Goal: Task Accomplishment & Management: Manage account settings

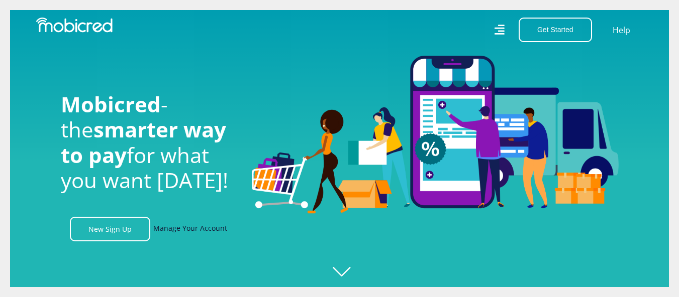
click at [198, 236] on link "Manage Your Account" at bounding box center [190, 229] width 74 height 25
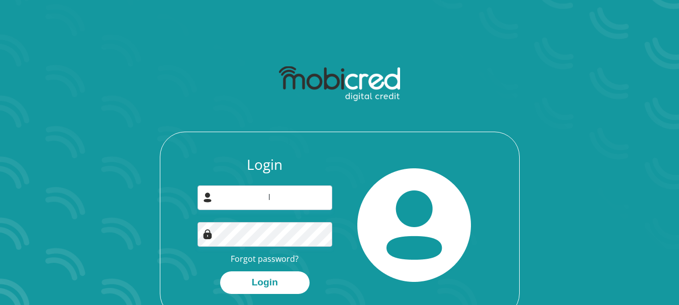
type input "l79@live.co.za"
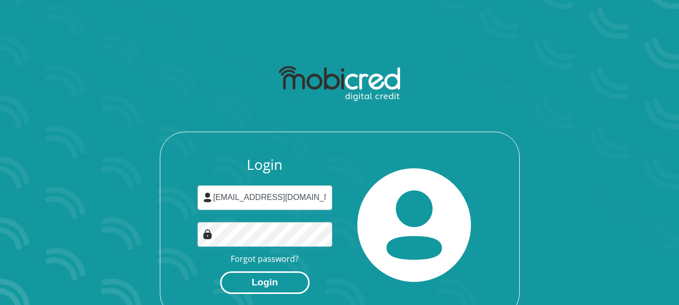
click at [277, 279] on button "Login" at bounding box center [264, 282] width 89 height 23
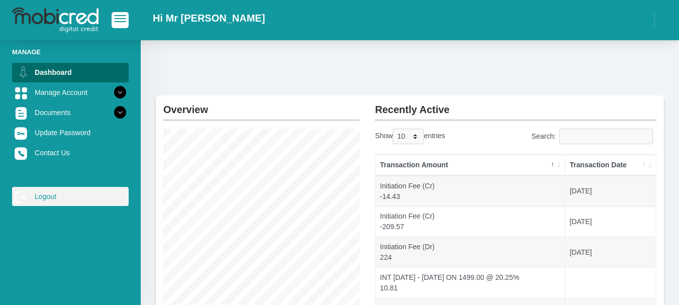
click at [39, 201] on link "log out Logout" at bounding box center [70, 196] width 117 height 19
